Goal: Task Accomplishment & Management: Use online tool/utility

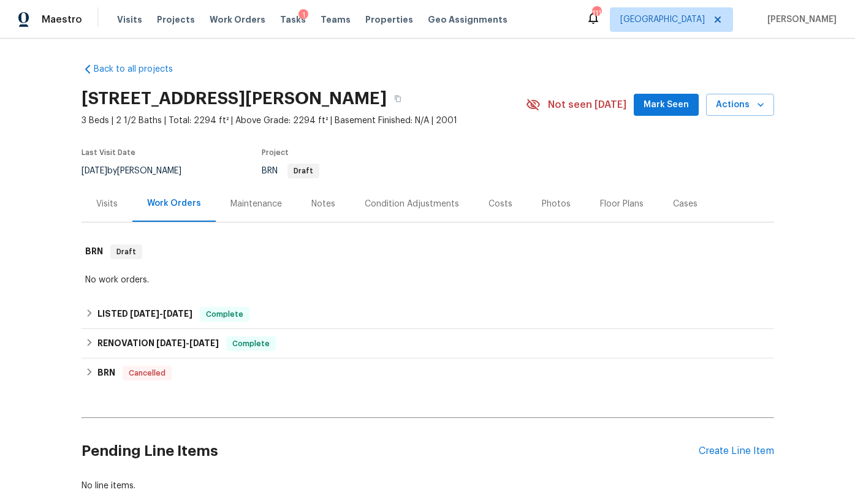
click at [280, 24] on div "Tasks 1" at bounding box center [293, 19] width 26 height 13
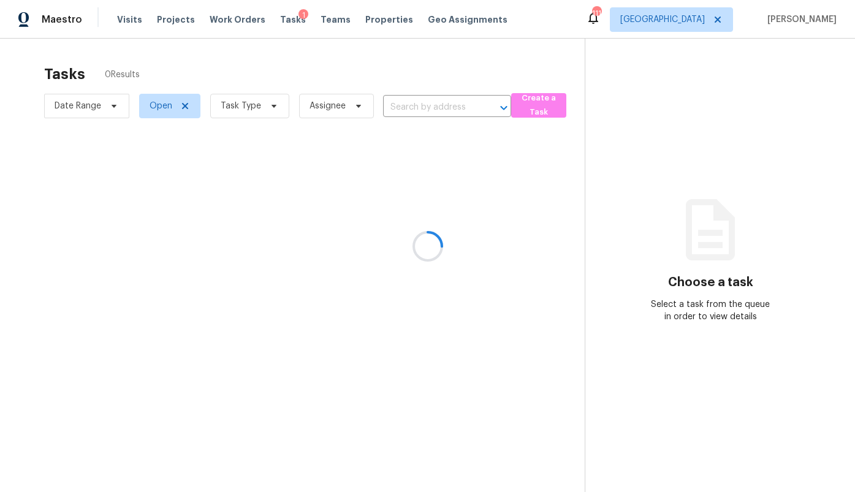
click at [276, 18] on div at bounding box center [427, 246] width 855 height 492
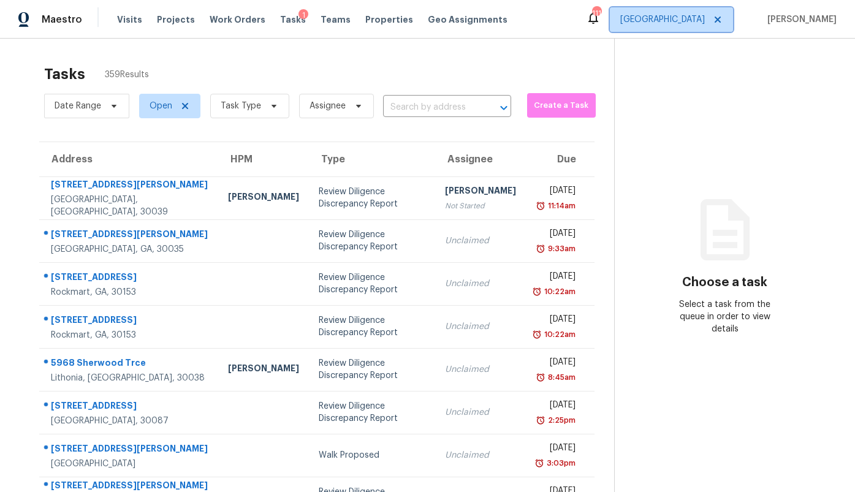
click at [702, 25] on span "Atlanta" at bounding box center [662, 19] width 85 height 12
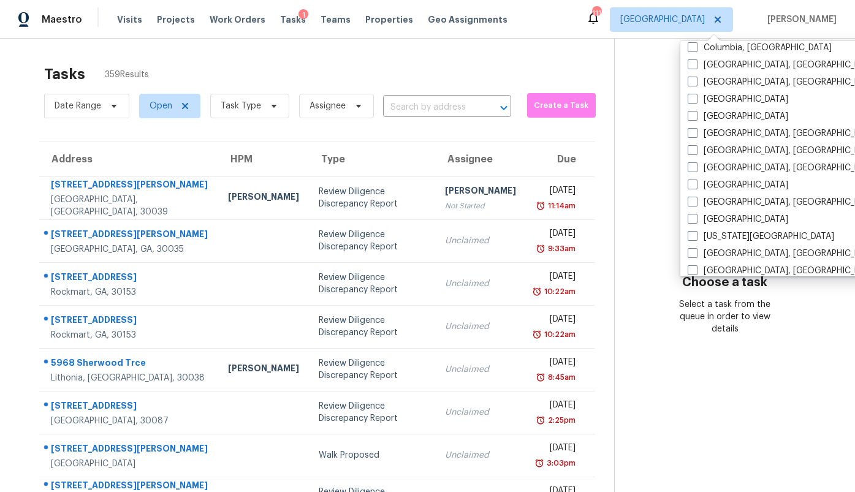
scroll to position [275, 0]
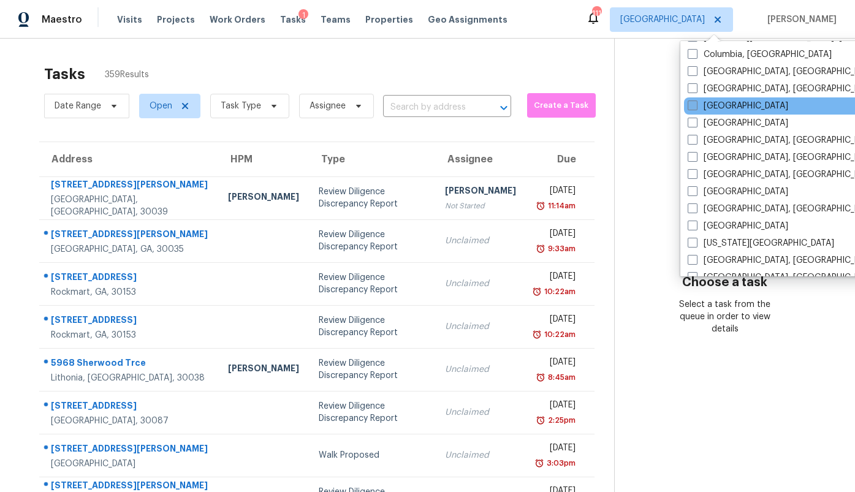
click at [713, 110] on label "[GEOGRAPHIC_DATA]" at bounding box center [738, 106] width 100 height 12
click at [696, 108] on input "[GEOGRAPHIC_DATA]" at bounding box center [692, 104] width 8 height 8
checkbox input "true"
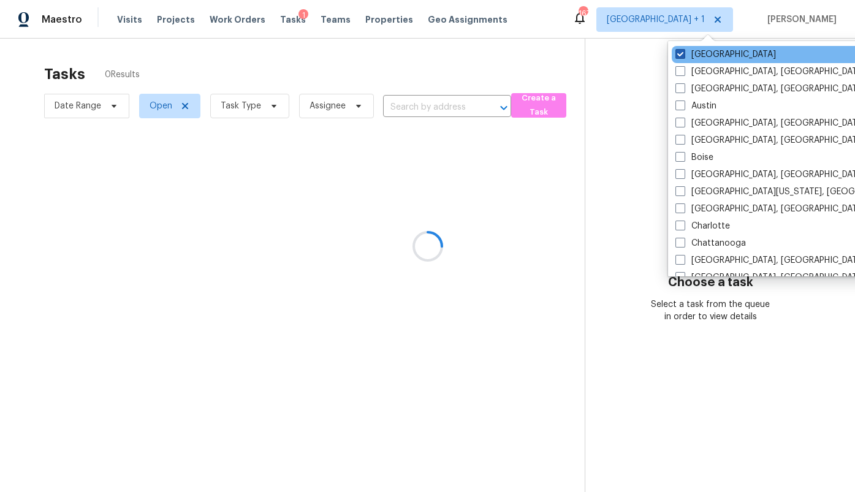
click at [702, 53] on label "Atlanta" at bounding box center [725, 54] width 100 height 12
click at [683, 53] on input "Atlanta" at bounding box center [679, 52] width 8 height 8
checkbox input "false"
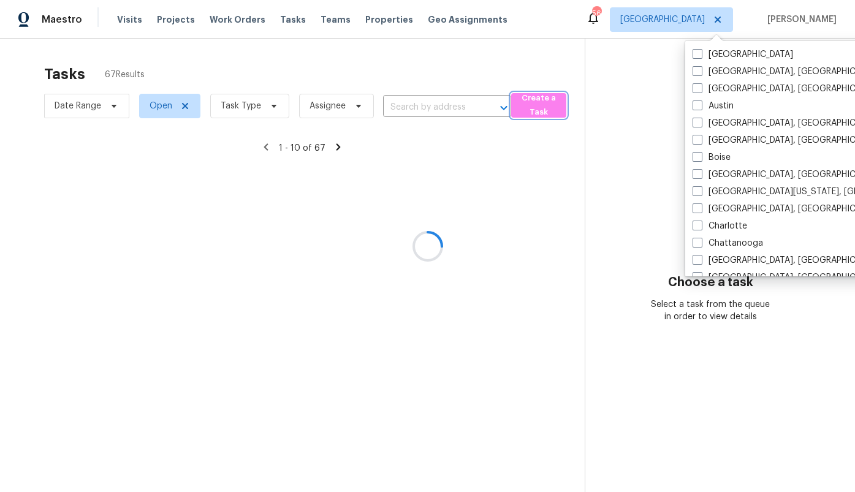
click at [536, 107] on span "Create a Task" at bounding box center [538, 105] width 43 height 28
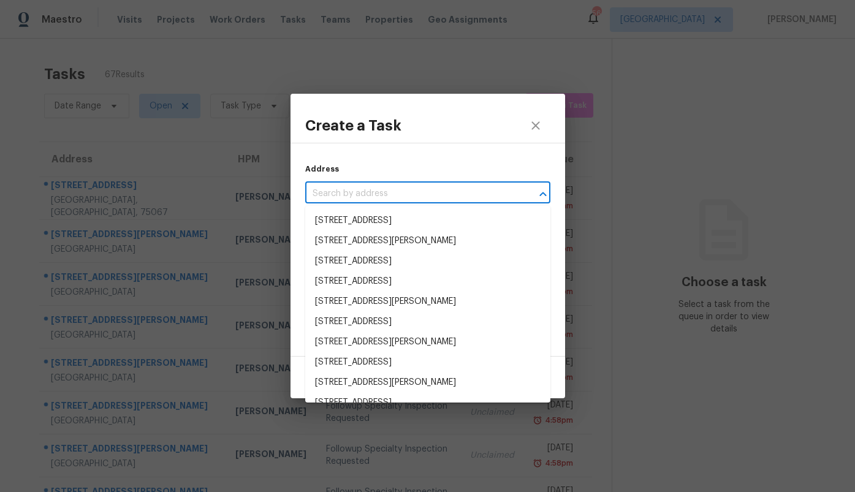
click at [437, 192] on input "text" at bounding box center [410, 193] width 211 height 19
paste input "2728 Pine Trail Dr, Little Elm, TX 75068"
type input "2728 Pine Trail Dr, Little Elm, TX 75068"
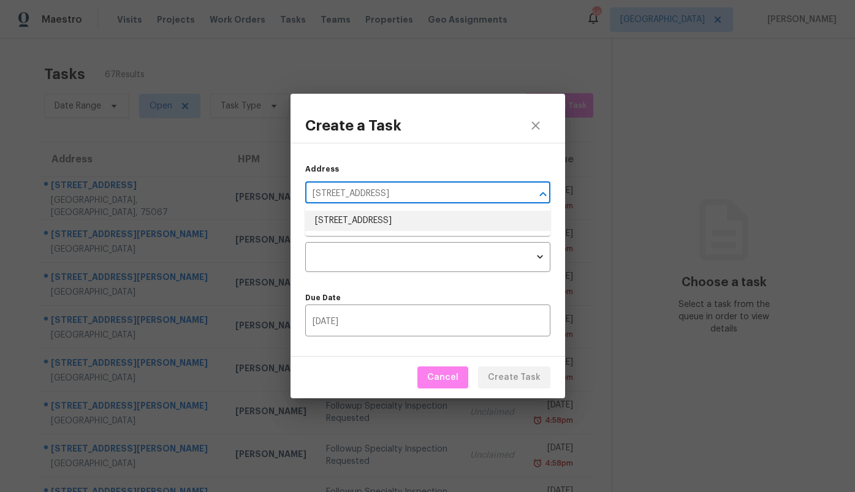
click at [420, 213] on li "2728 Pine Trail Dr, Little Elm, TX 75068" at bounding box center [427, 221] width 245 height 20
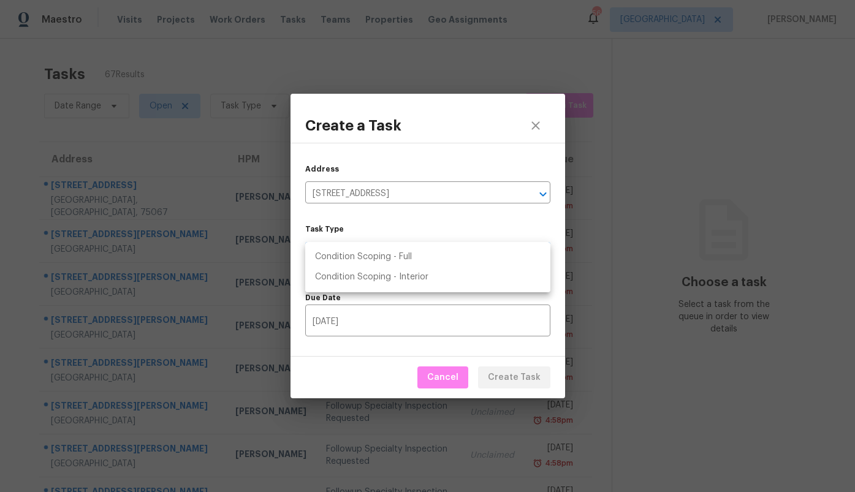
click at [411, 260] on body "Maestro Visits Projects Work Orders Tasks Teams Properties Geo Assignments 56 D…" at bounding box center [427, 246] width 855 height 492
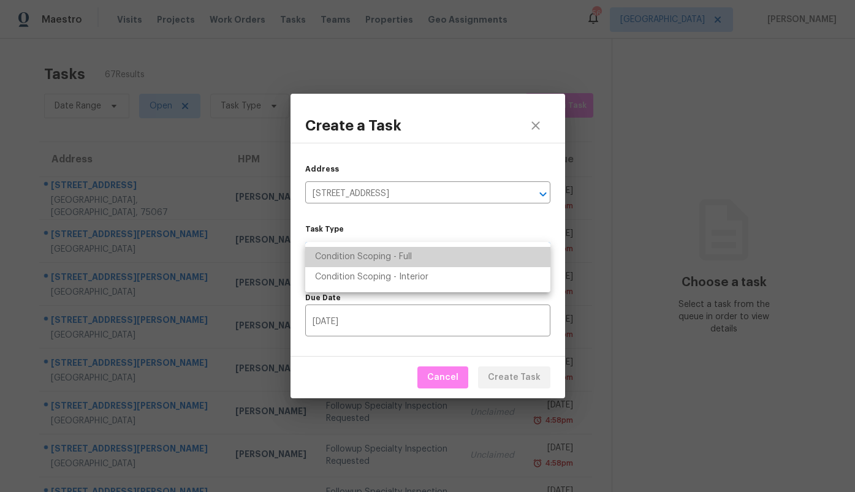
click at [411, 260] on li "Condition Scoping - Full" at bounding box center [427, 257] width 245 height 20
type input "virtual_full_assessment"
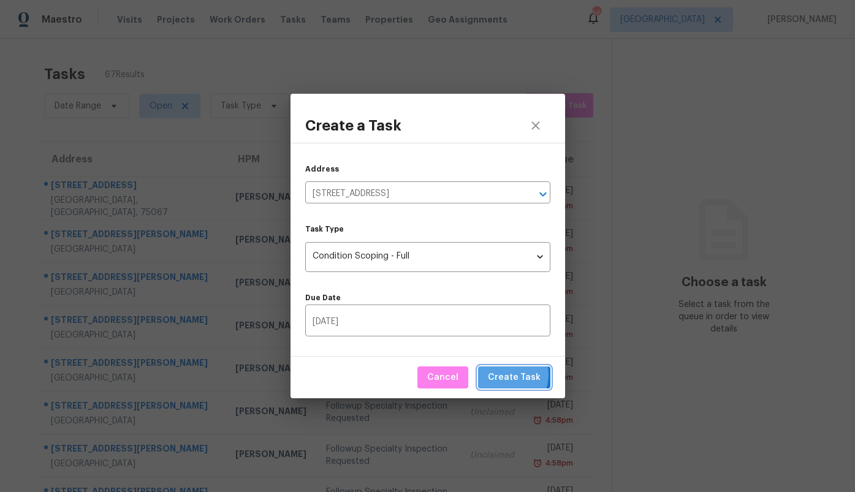
click at [504, 374] on span "Create Task" at bounding box center [514, 377] width 53 height 15
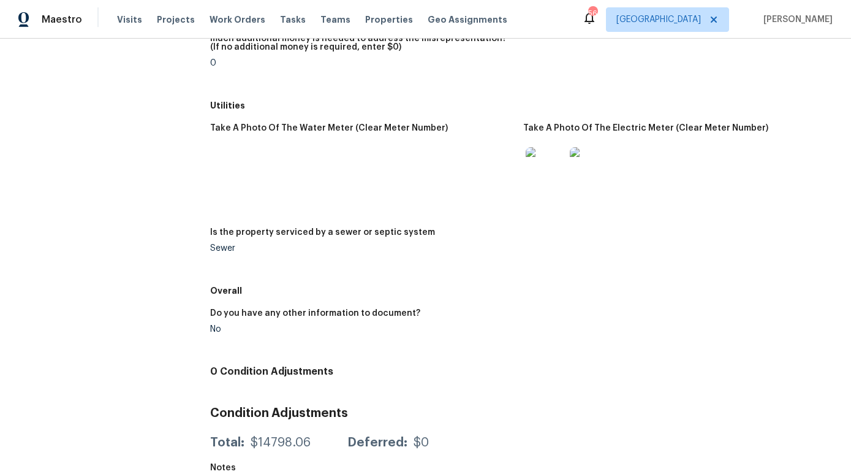
scroll to position [1998, 0]
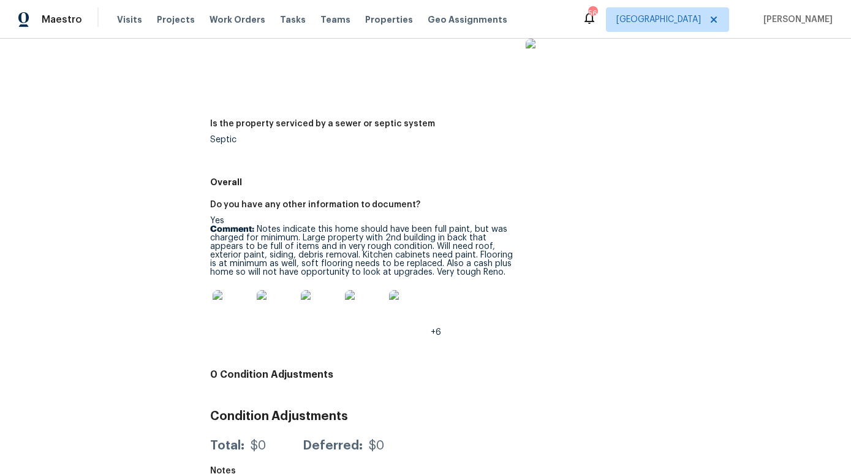
scroll to position [2056, 0]
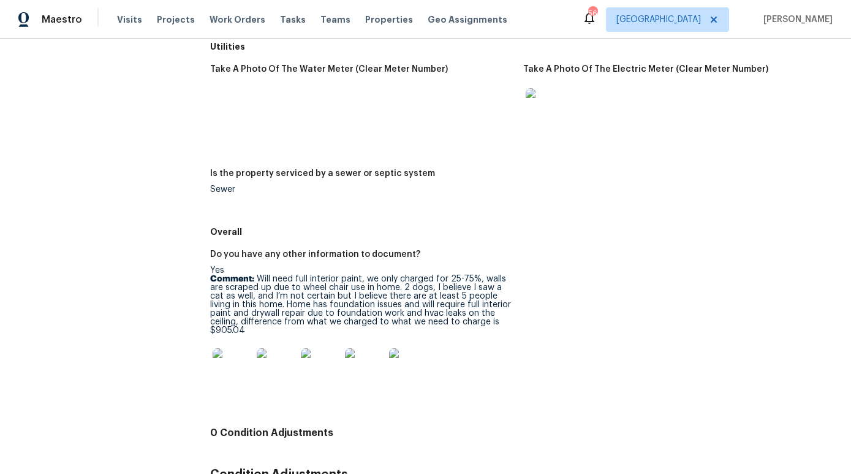
scroll to position [2057, 0]
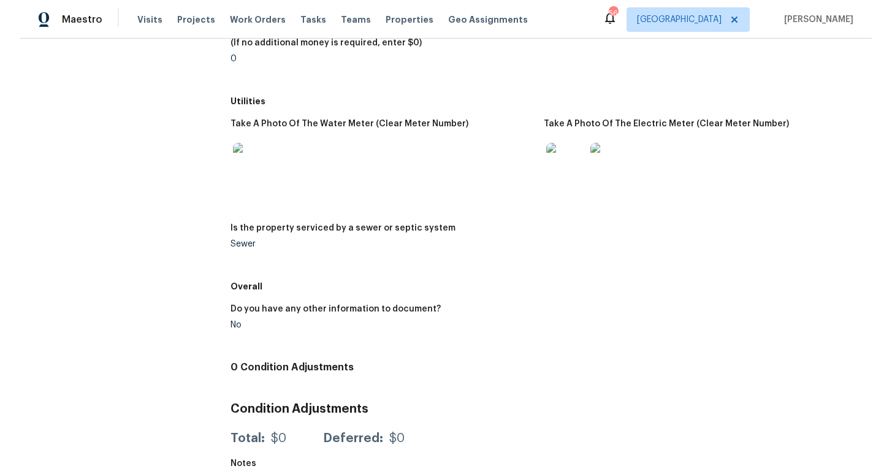
scroll to position [1792, 0]
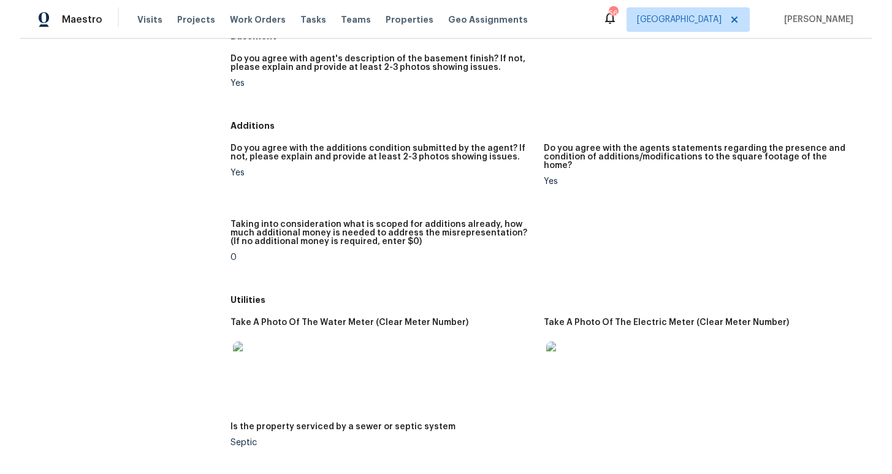
scroll to position [1818, 0]
